Goal: Find specific page/section: Find specific page/section

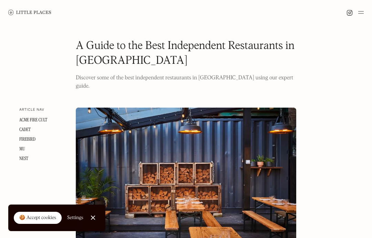
click at [33, 10] on img at bounding box center [29, 12] width 43 height 5
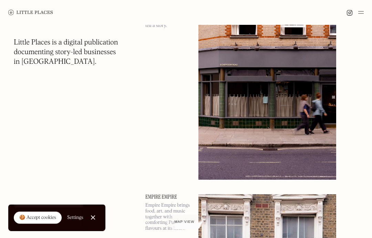
scroll to position [335, 0]
click at [188, 224] on span "Map view" at bounding box center [185, 222] width 20 height 4
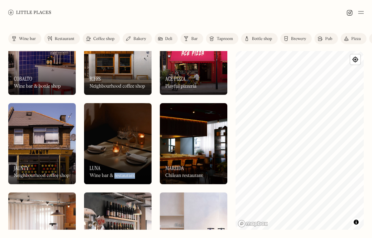
scroll to position [111, 0]
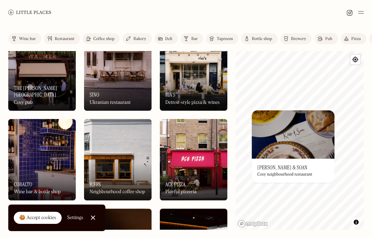
click at [294, 180] on div "On Our Radar [PERSON_NAME] & Soan Cosy neighbourhood restaurant" at bounding box center [293, 170] width 83 height 24
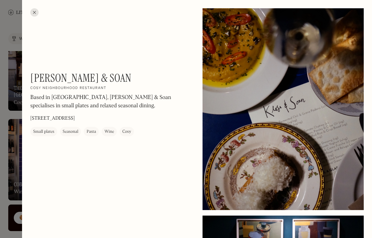
click at [36, 9] on div at bounding box center [34, 12] width 8 height 8
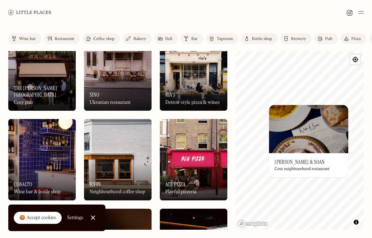
click at [299, 164] on h3 "[PERSON_NAME] & Soan" at bounding box center [300, 161] width 50 height 7
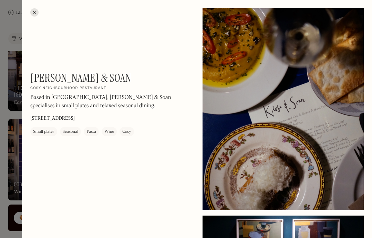
click at [33, 9] on div at bounding box center [34, 12] width 8 height 8
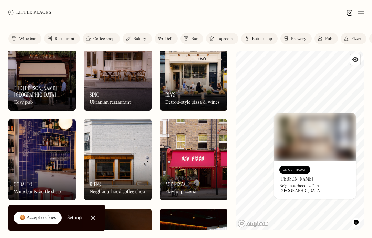
click at [313, 143] on img at bounding box center [315, 137] width 83 height 48
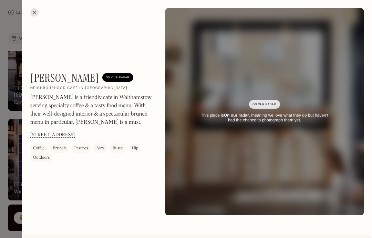
scroll to position [-4, 0]
